Goal: Task Accomplishment & Management: Manage account settings

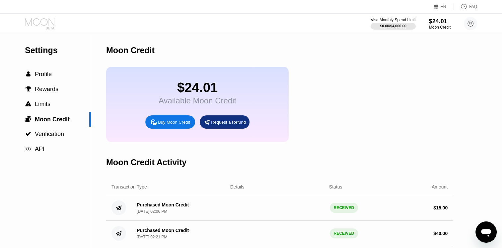
click at [45, 23] on icon at bounding box center [40, 24] width 31 height 12
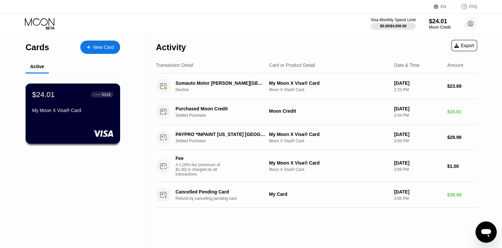
click at [88, 128] on div "$24.01 ● ● ● ● 5318 My Moon X Visa® Card" at bounding box center [73, 113] width 95 height 60
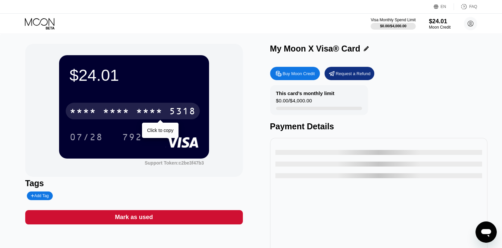
click at [183, 115] on div "5318" at bounding box center [182, 112] width 27 height 11
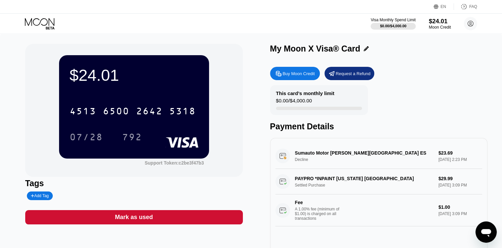
click at [431, 27] on div "Moon Credit" at bounding box center [440, 27] width 22 height 5
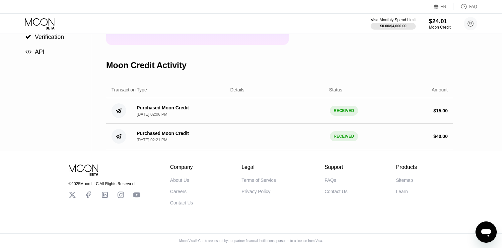
scroll to position [100, 0]
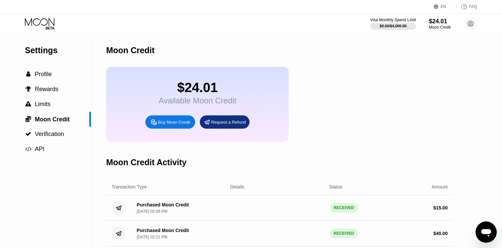
click at [396, 21] on div "Visa Monthly Spend Limit" at bounding box center [393, 20] width 46 height 5
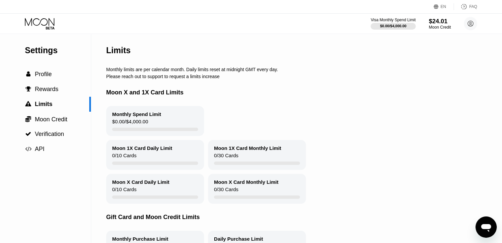
click at [437, 24] on div "$24.01" at bounding box center [440, 21] width 22 height 7
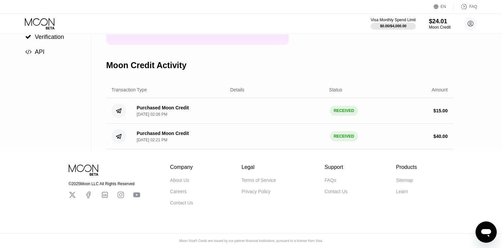
scroll to position [107, 0]
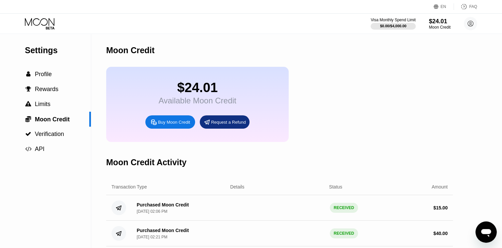
click at [44, 20] on icon at bounding box center [40, 24] width 31 height 12
